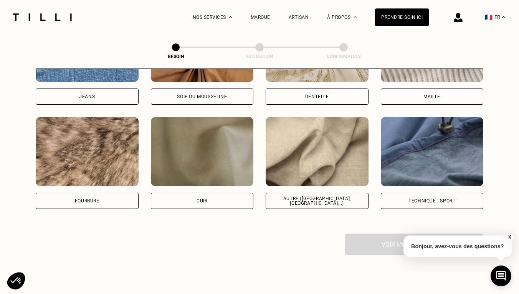
scroll to position [899, 0]
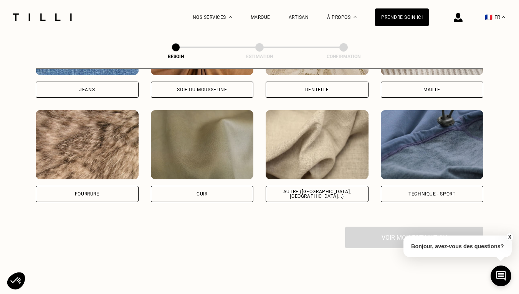
click at [302, 158] on img at bounding box center [317, 144] width 103 height 69
select select "FR"
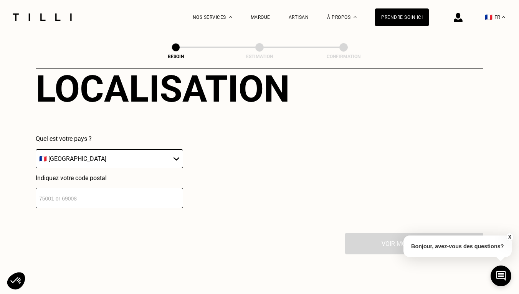
scroll to position [1083, 0]
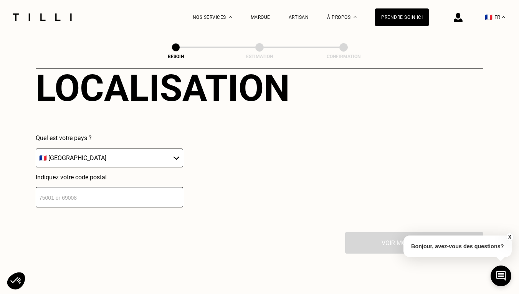
click at [121, 192] on input "number" at bounding box center [110, 197] width 148 height 20
type input "94430"
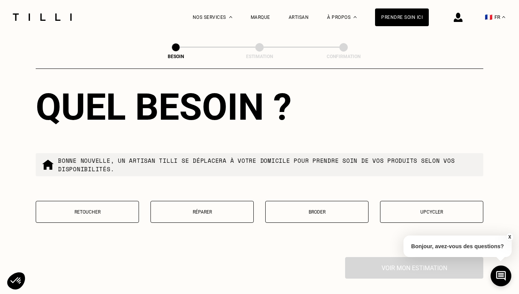
scroll to position [1268, 0]
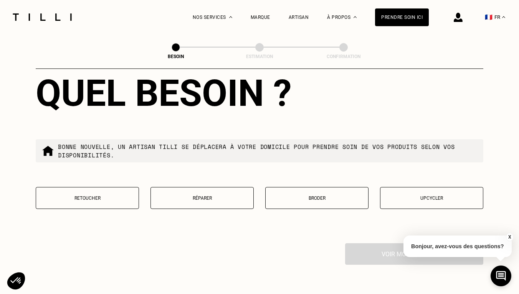
click at [111, 195] on p "Retoucher" at bounding box center [87, 197] width 95 height 5
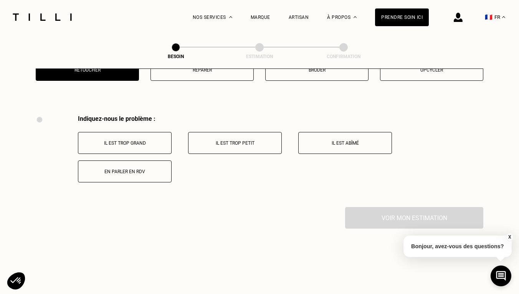
scroll to position [1418, 0]
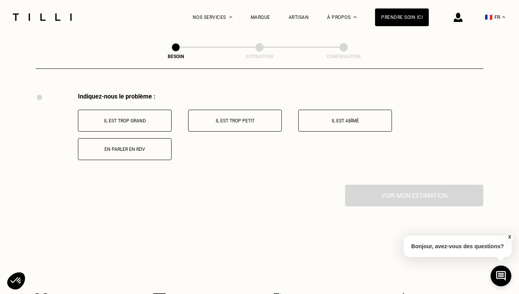
click at [144, 118] on p "Il est trop grand" at bounding box center [124, 120] width 85 height 5
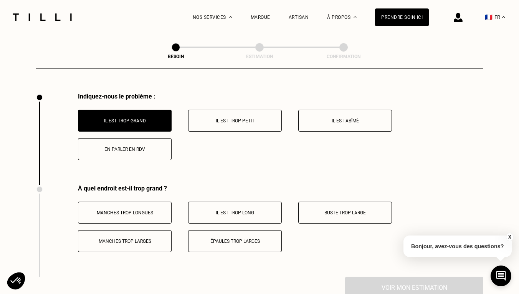
scroll to position [1510, 0]
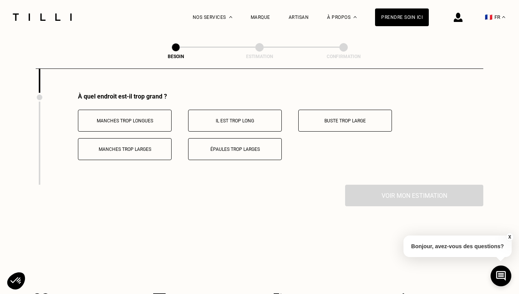
click at [140, 118] on p "Manches trop longues" at bounding box center [124, 120] width 85 height 5
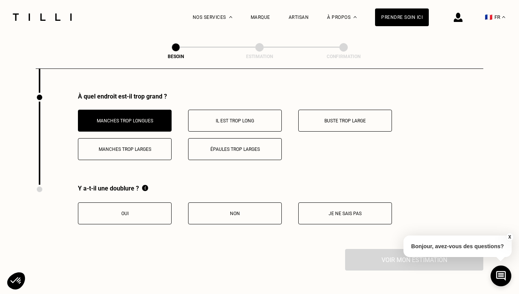
click at [217, 146] on p "Épaules trop larges" at bounding box center [234, 148] width 85 height 5
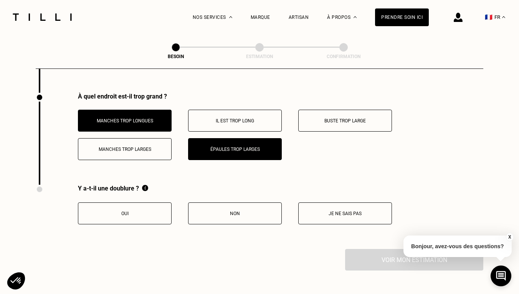
click at [143, 146] on button "Manches trop larges" at bounding box center [125, 149] width 94 height 22
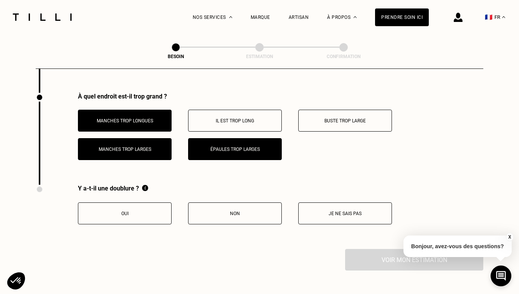
click at [143, 145] on button "Manches trop larges" at bounding box center [125, 149] width 94 height 22
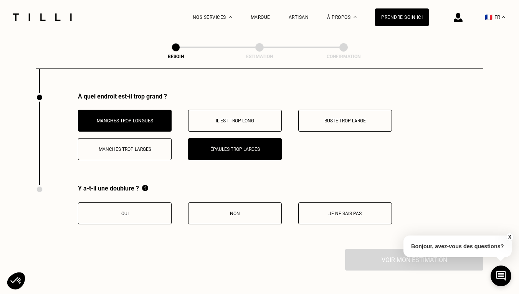
click at [144, 146] on p "Manches trop larges" at bounding box center [124, 148] width 85 height 5
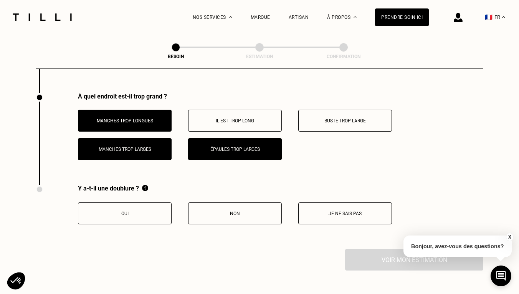
click at [314, 110] on button "Buste trop large" at bounding box center [346, 121] width 94 height 22
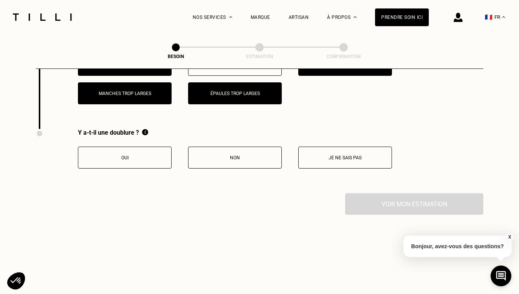
scroll to position [1568, 0]
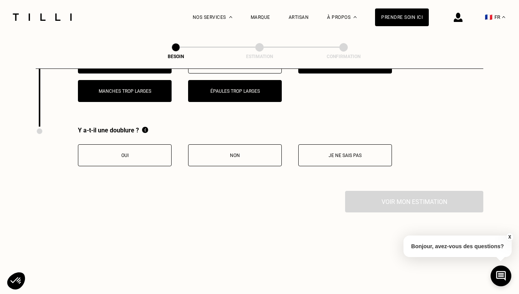
click at [148, 154] on button "Oui" at bounding box center [125, 155] width 94 height 22
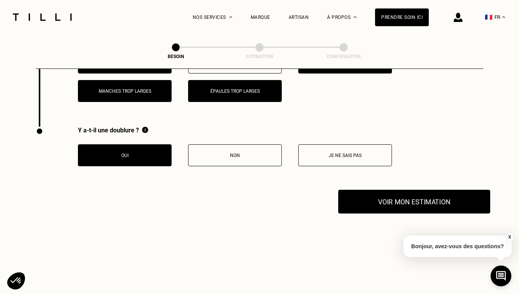
click at [382, 191] on button "Voir mon estimation" at bounding box center [415, 201] width 152 height 24
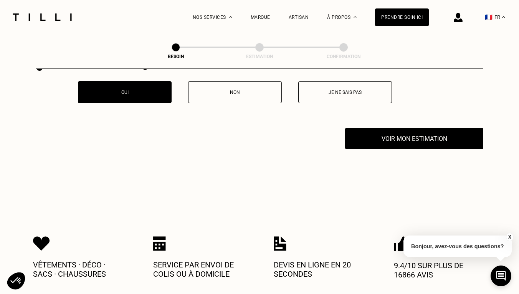
scroll to position [1640, 0]
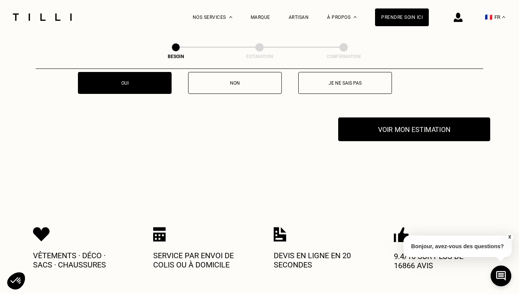
click at [372, 119] on button "Voir mon estimation" at bounding box center [415, 129] width 152 height 24
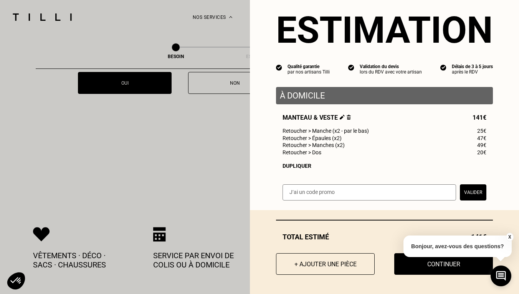
scroll to position [16, 0]
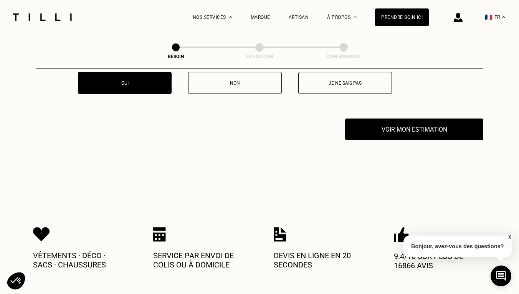
click at [411, 259] on div "X Bonjour, avez-vous des questions?" at bounding box center [458, 245] width 108 height 36
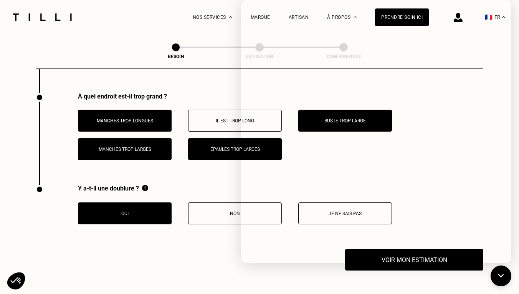
scroll to position [1506, 0]
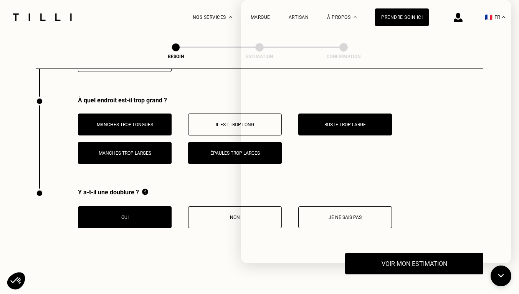
click at [221, 258] on div "Voir mon estimation" at bounding box center [260, 263] width 448 height 22
click at [503, 274] on icon at bounding box center [501, 276] width 13 height 20
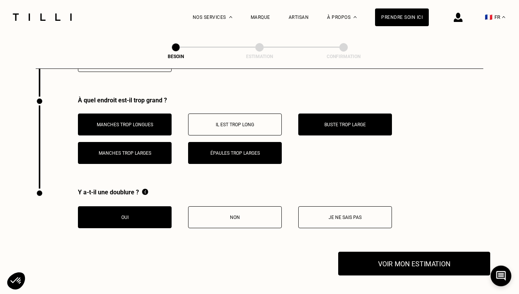
click at [420, 257] on button "Voir mon estimation" at bounding box center [415, 263] width 152 height 24
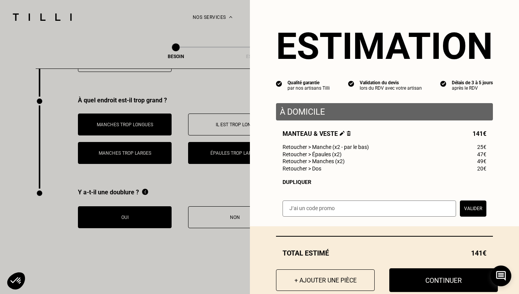
click at [436, 277] on button "Continuer" at bounding box center [444, 280] width 109 height 24
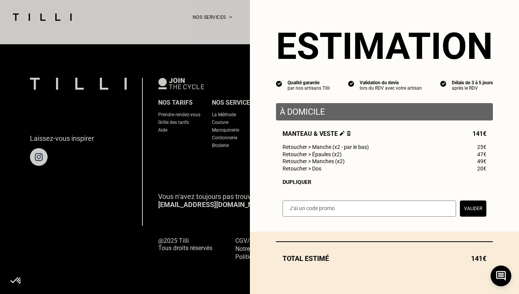
scroll to position [483, 0]
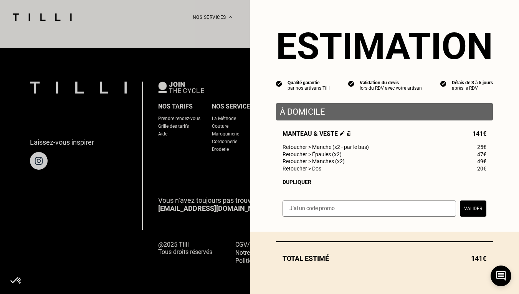
select select "FR"
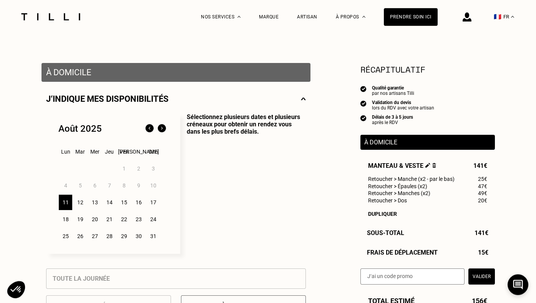
scroll to position [205, 0]
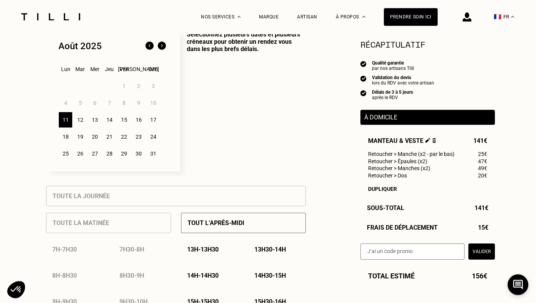
click at [161, 45] on img at bounding box center [162, 46] width 12 height 12
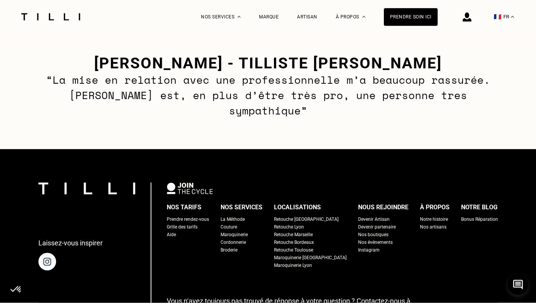
scroll to position [1196, 0]
